Goal: Find specific page/section: Find specific page/section

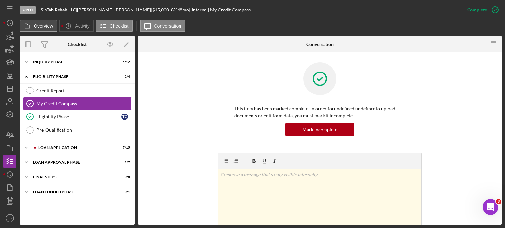
scroll to position [99, 0]
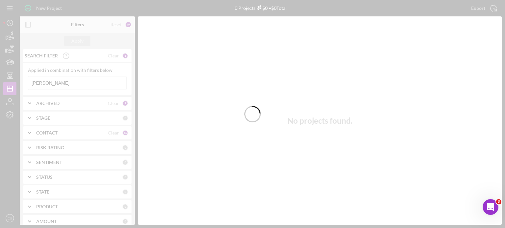
click at [52, 82] on div at bounding box center [252, 114] width 505 height 228
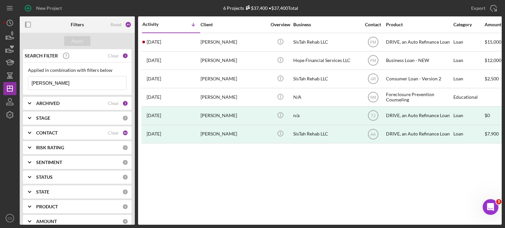
drag, startPoint x: 53, startPoint y: 82, endPoint x: 0, endPoint y: 82, distance: 52.6
click at [0, 82] on div "New Project 6 Projects $37,400 • $37,400 Total tatiana Export Icon/Export Filte…" at bounding box center [252, 114] width 505 height 228
type input "[PERSON_NAME]"
click at [78, 40] on div "Apply" at bounding box center [77, 41] width 12 height 10
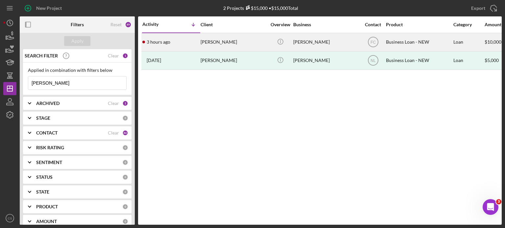
click at [163, 44] on time "3 hours ago" at bounding box center [158, 41] width 24 height 5
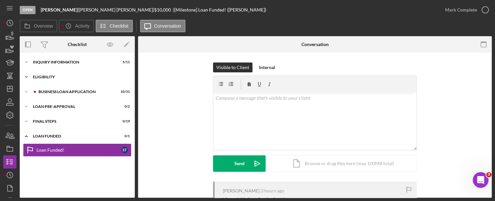
click at [27, 79] on icon "Icon/Expander" at bounding box center [26, 76] width 13 height 13
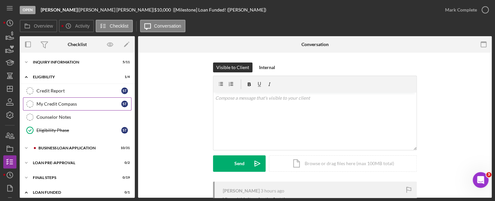
click at [30, 102] on icon "My Credit Compass" at bounding box center [30, 104] width 16 height 16
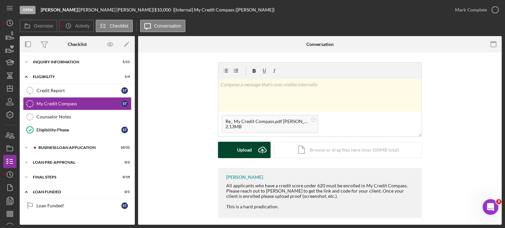
click at [264, 147] on icon "Icon/Upload" at bounding box center [262, 150] width 16 height 16
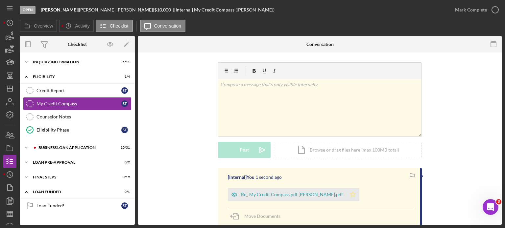
click at [347, 194] on icon "Icon/Star" at bounding box center [352, 194] width 13 height 13
click at [495, 9] on icon "button" at bounding box center [494, 10] width 16 height 16
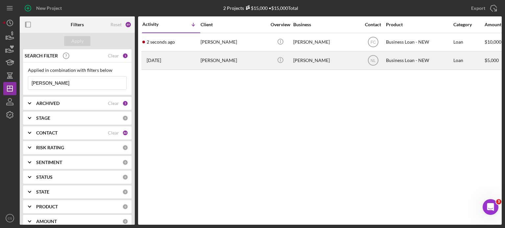
click at [159, 57] on div "[DATE] [PERSON_NAME]" at bounding box center [170, 60] width 57 height 17
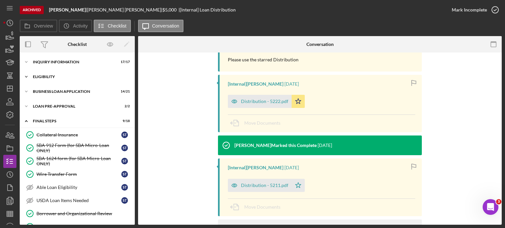
click at [26, 78] on icon "Icon/Expander" at bounding box center [26, 76] width 13 height 13
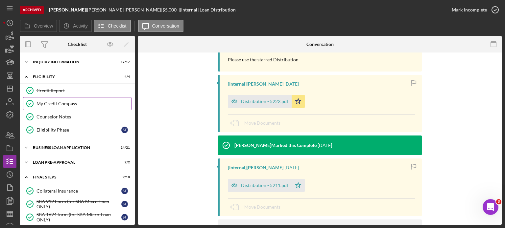
click at [51, 102] on div "My Credit Compass" at bounding box center [83, 103] width 95 height 5
